Goal: Task Accomplishment & Management: Manage account settings

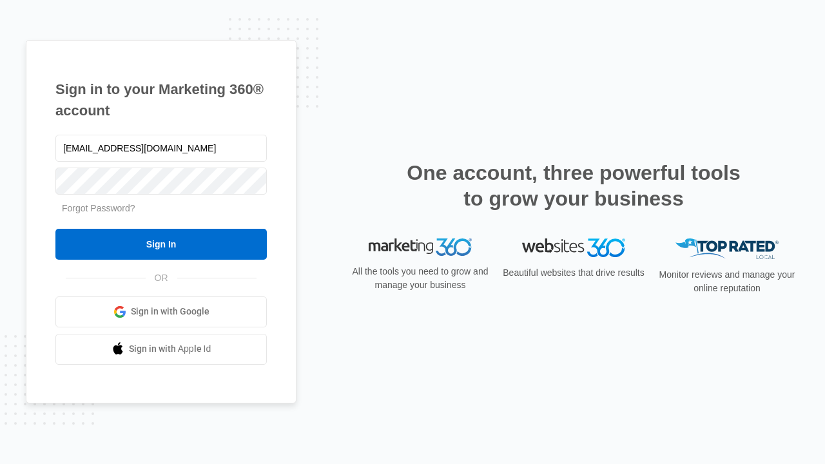
type input "dankie614@gmail.com"
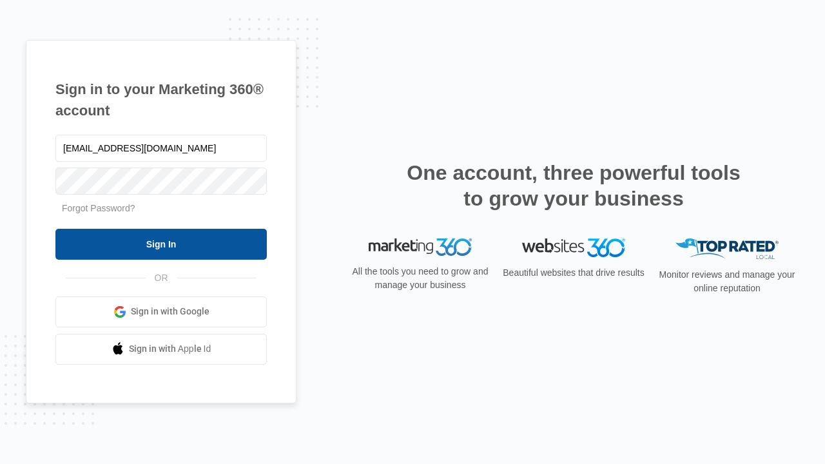
click at [161, 244] on input "Sign In" at bounding box center [160, 244] width 211 height 31
